Goal: Task Accomplishment & Management: Manage account settings

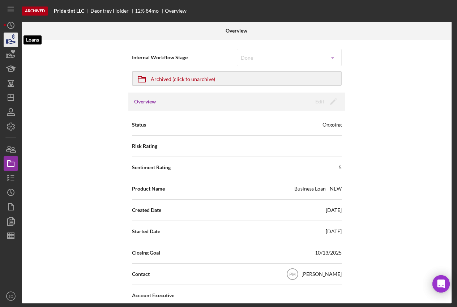
click at [11, 42] on icon "button" at bounding box center [11, 40] width 18 height 18
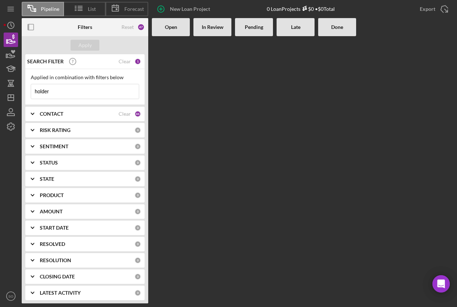
drag, startPoint x: 71, startPoint y: 93, endPoint x: -9, endPoint y: 93, distance: 79.6
click at [0, 93] on html "Pipeline List Forecast New Loan Project 0 Loan Projects $0 • $0 Total Export Ic…" at bounding box center [228, 153] width 457 height 307
type input "arcona"
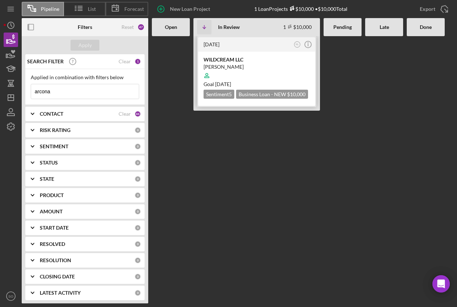
click at [249, 77] on div at bounding box center [257, 76] width 106 height 14
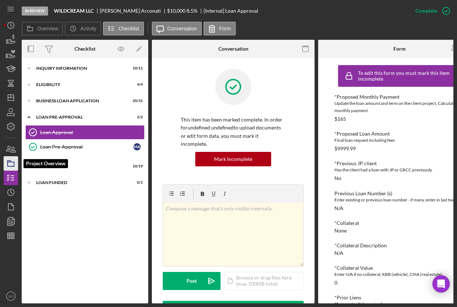
click at [10, 163] on icon "button" at bounding box center [11, 163] width 18 height 18
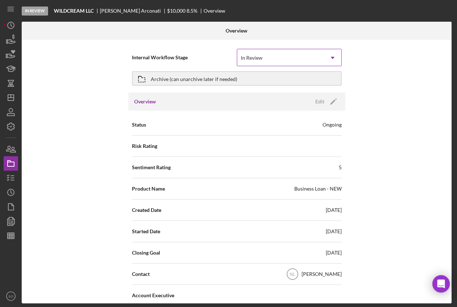
click at [298, 60] on div "In Review" at bounding box center [280, 58] width 87 height 17
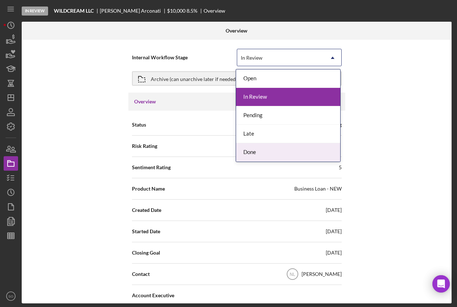
click at [264, 154] on div "Done" at bounding box center [288, 152] width 104 height 18
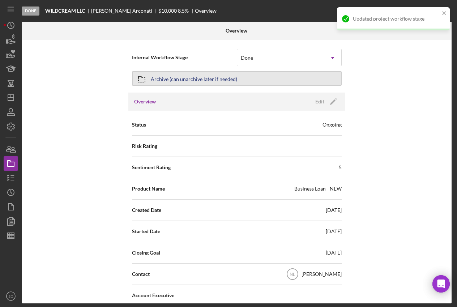
click at [264, 82] on button "Archive (can unarchive later if needed)" at bounding box center [237, 78] width 210 height 14
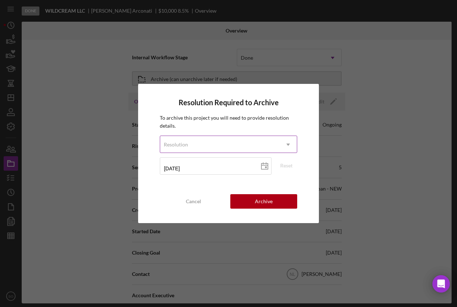
click at [288, 144] on icon "Icon/Dropdown Arrow" at bounding box center [288, 144] width 17 height 17
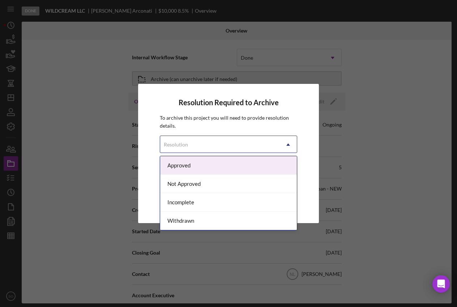
click at [249, 165] on div "Approved" at bounding box center [228, 165] width 136 height 18
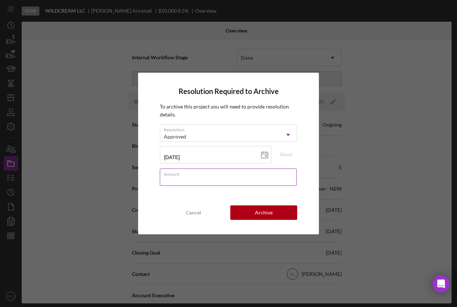
click at [222, 181] on input "Amount" at bounding box center [228, 177] width 137 height 17
type input "$0"
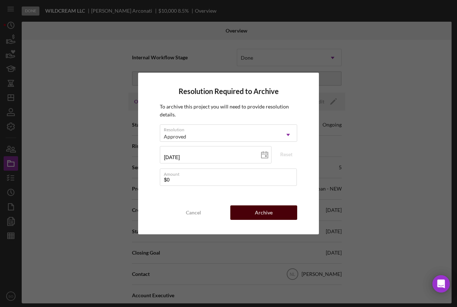
click at [271, 217] on div "Archive" at bounding box center [264, 212] width 18 height 14
